Goal: Task Accomplishment & Management: Use online tool/utility

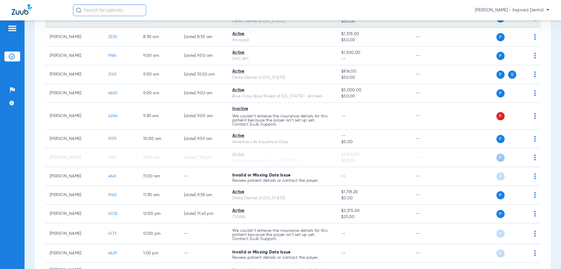
scroll to position [117, 0]
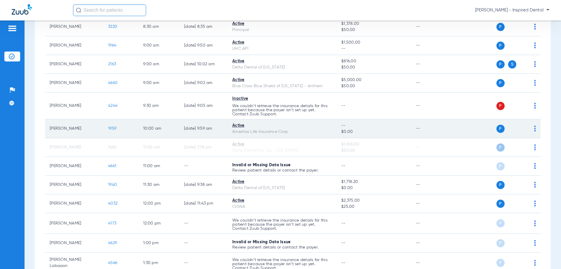
click at [112, 126] on span "1959" at bounding box center [112, 128] width 8 height 4
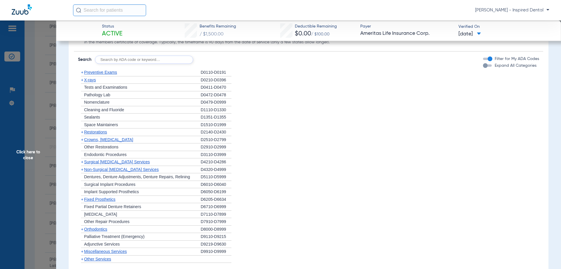
scroll to position [409, 0]
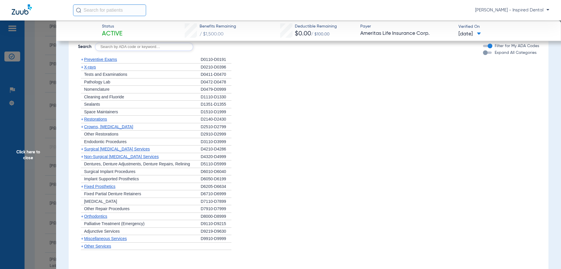
click at [111, 48] on input "text" at bounding box center [144, 47] width 98 height 8
type input "d1206"
click at [205, 48] on button "Search" at bounding box center [214, 47] width 23 height 8
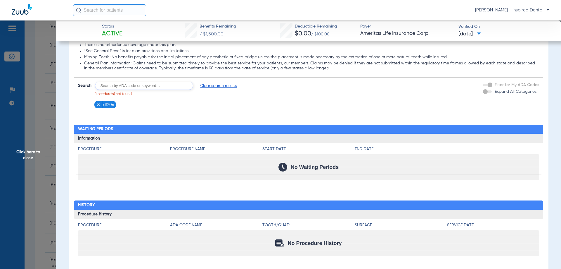
scroll to position [377, 0]
